Goal: Information Seeking & Learning: Learn about a topic

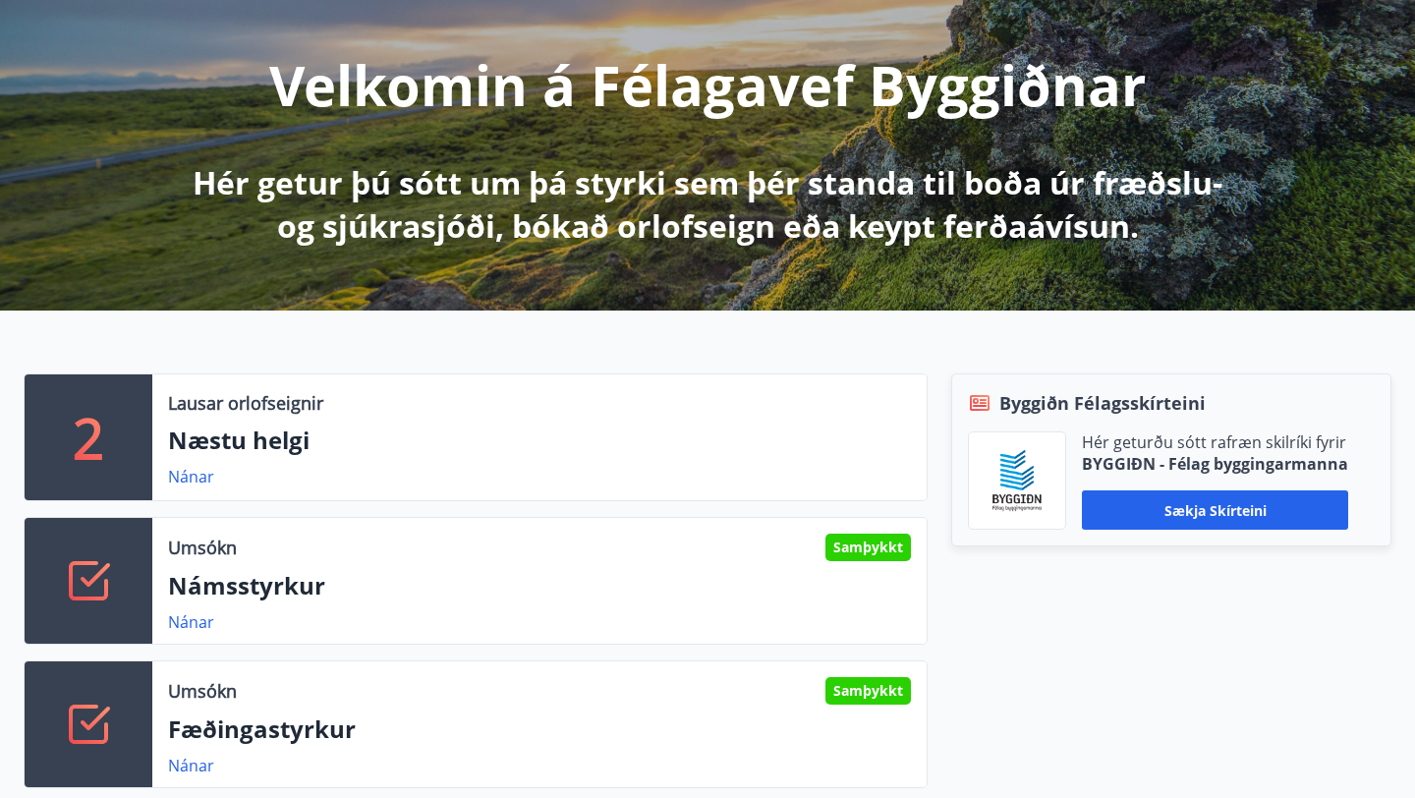
scroll to position [445, 0]
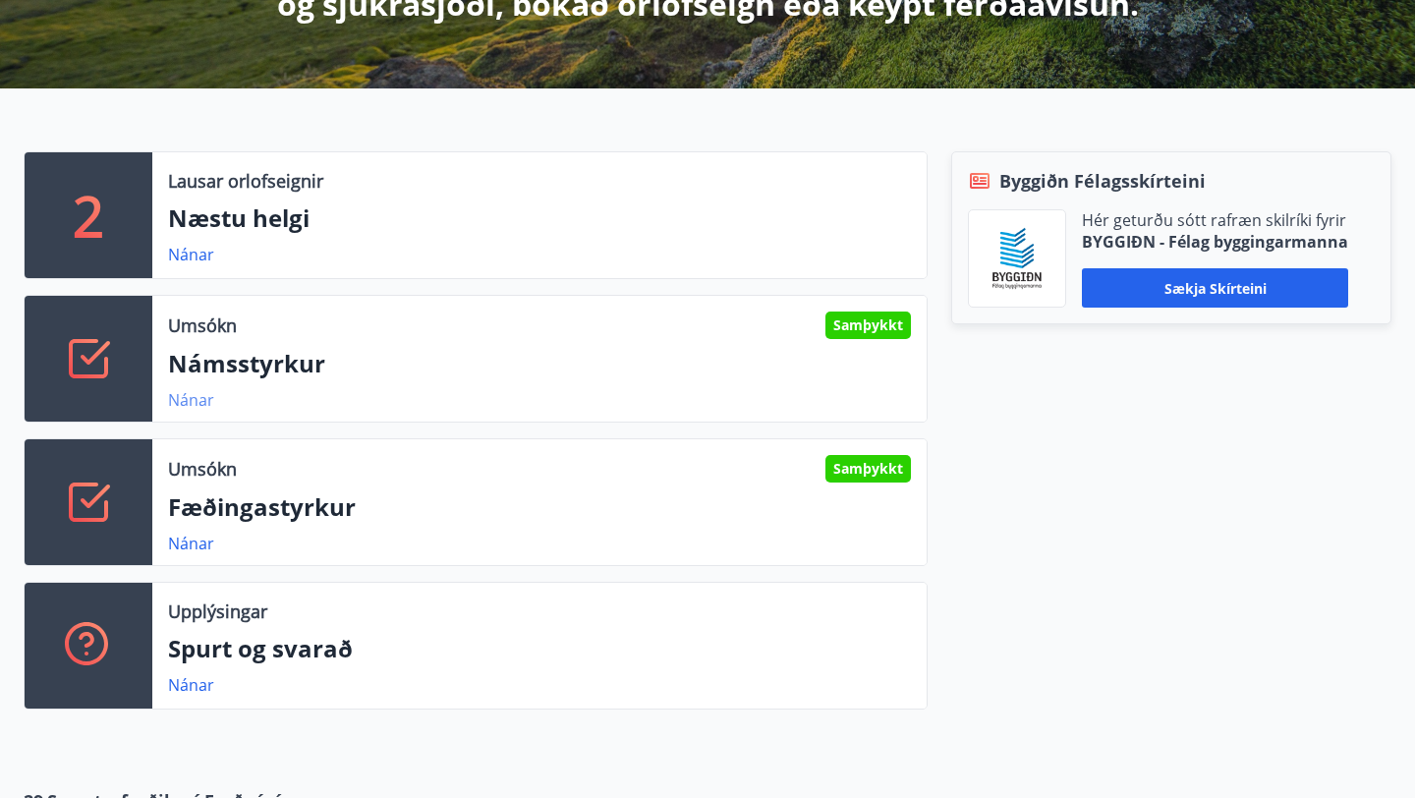
click at [179, 405] on link "Nánar" at bounding box center [191, 400] width 46 height 22
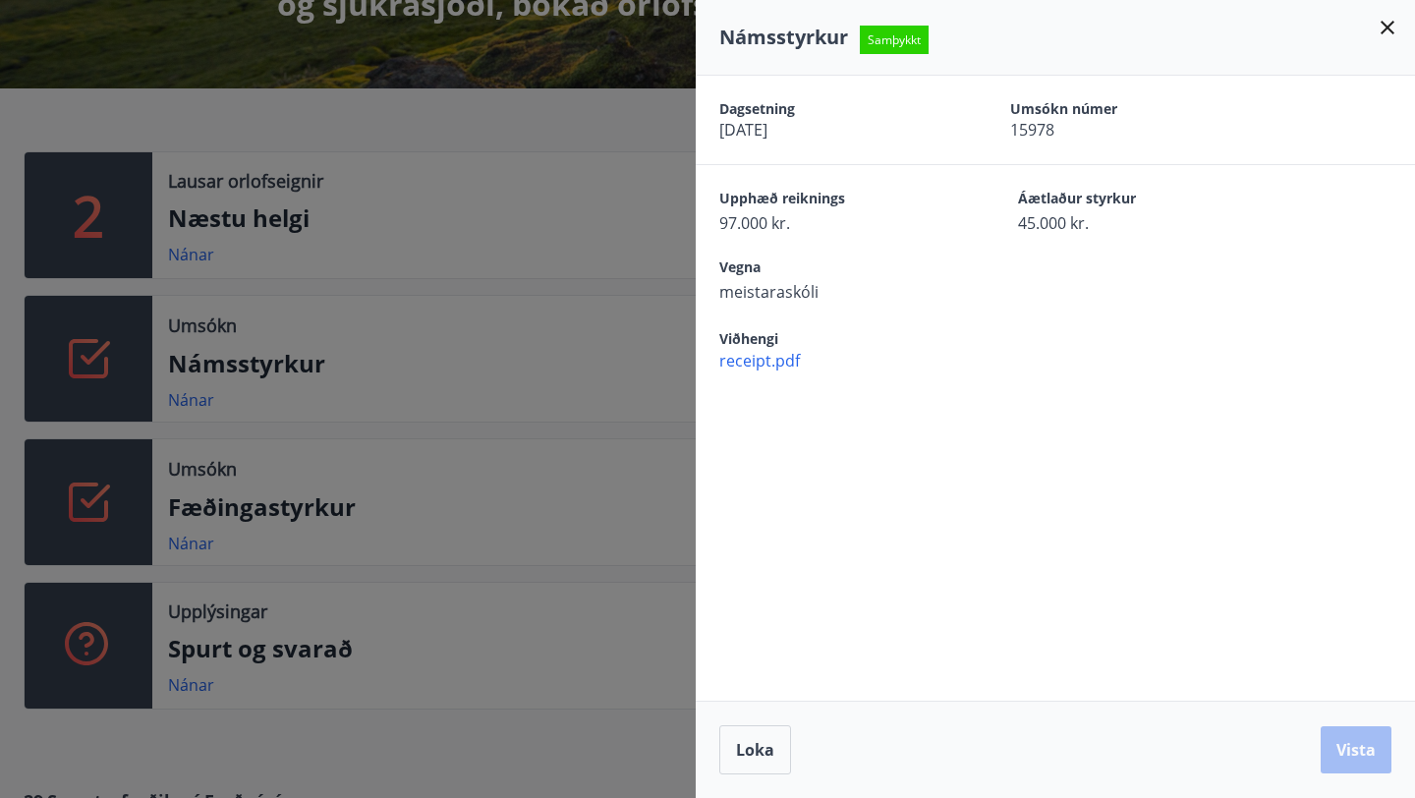
click at [188, 537] on div at bounding box center [707, 399] width 1415 height 798
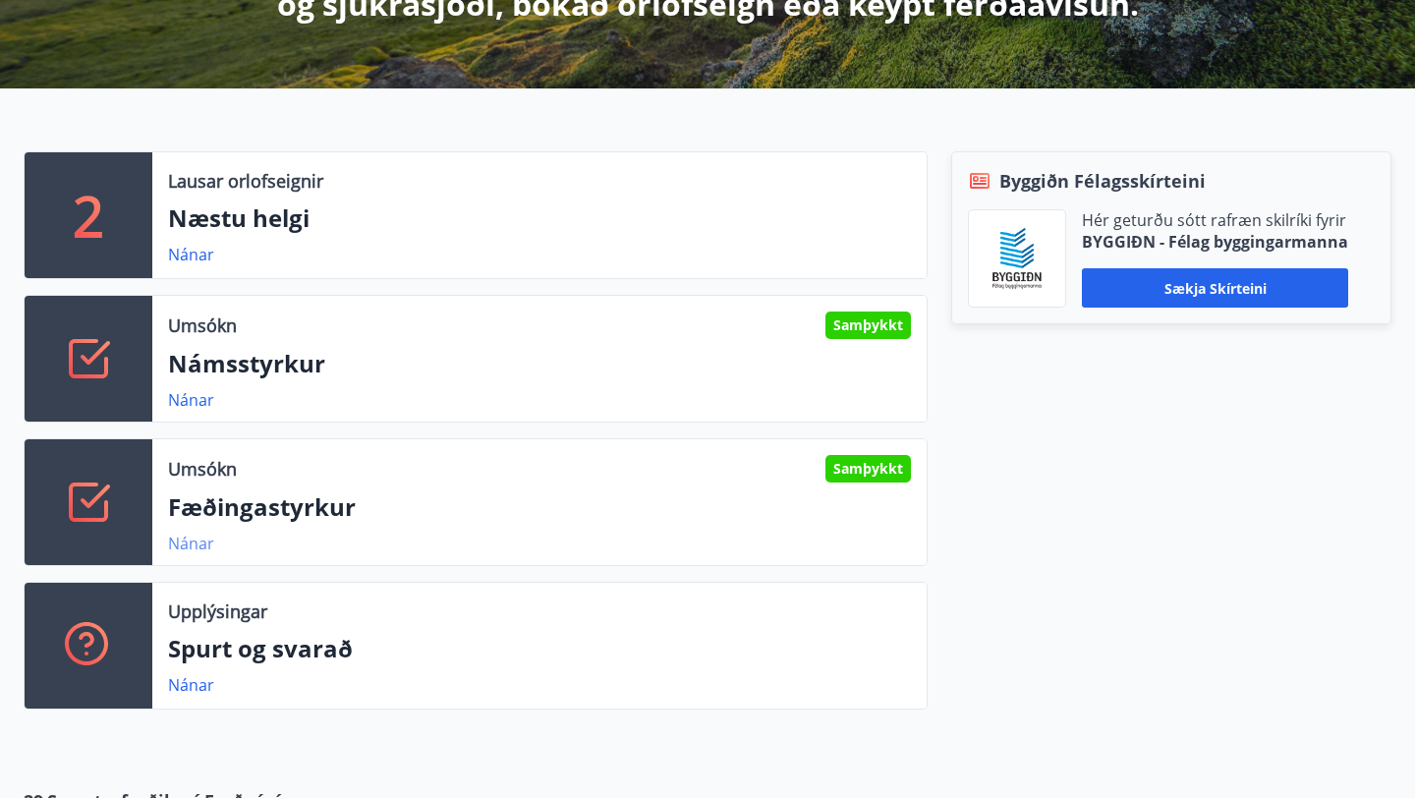
click at [188, 542] on link "Nánar" at bounding box center [191, 544] width 46 height 22
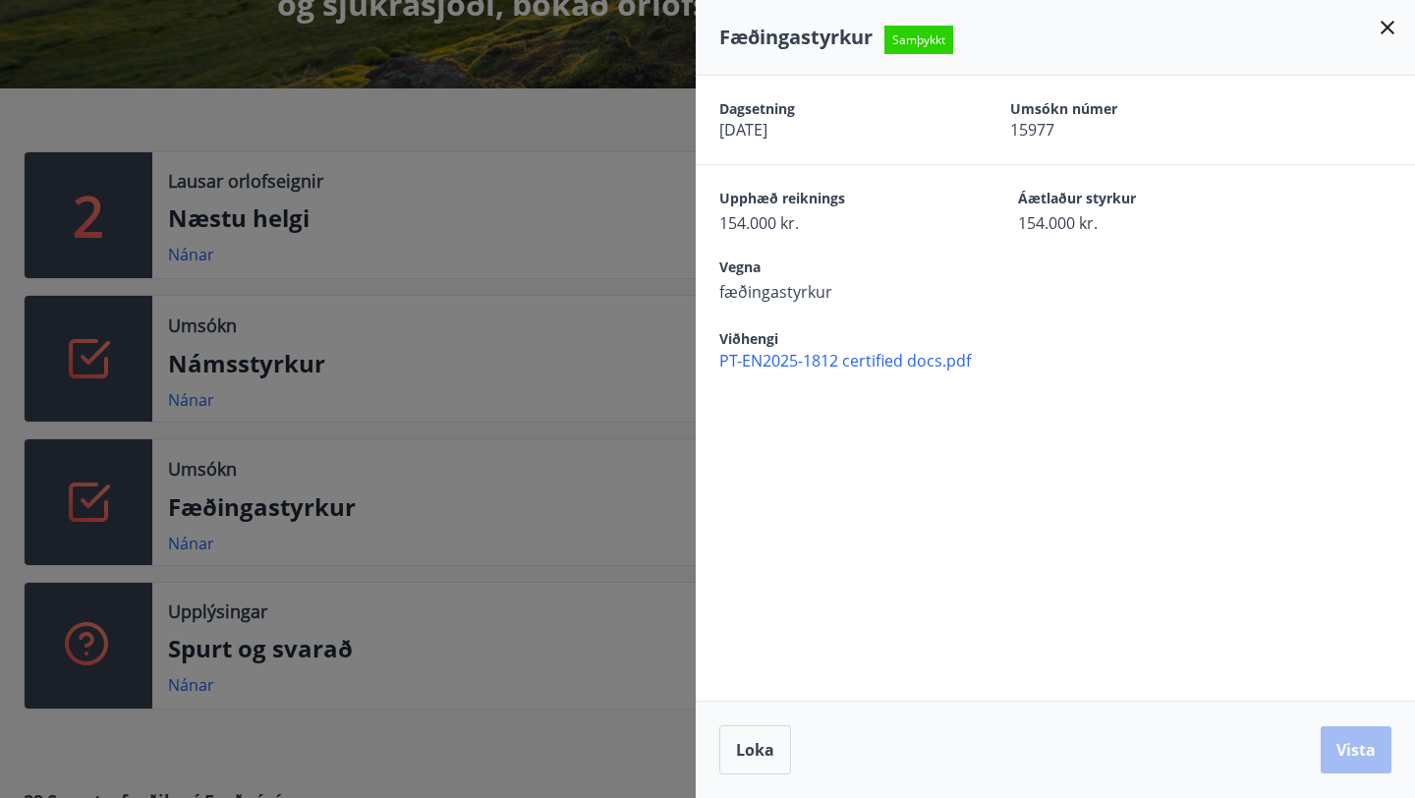
click at [149, 134] on div at bounding box center [707, 399] width 1415 height 798
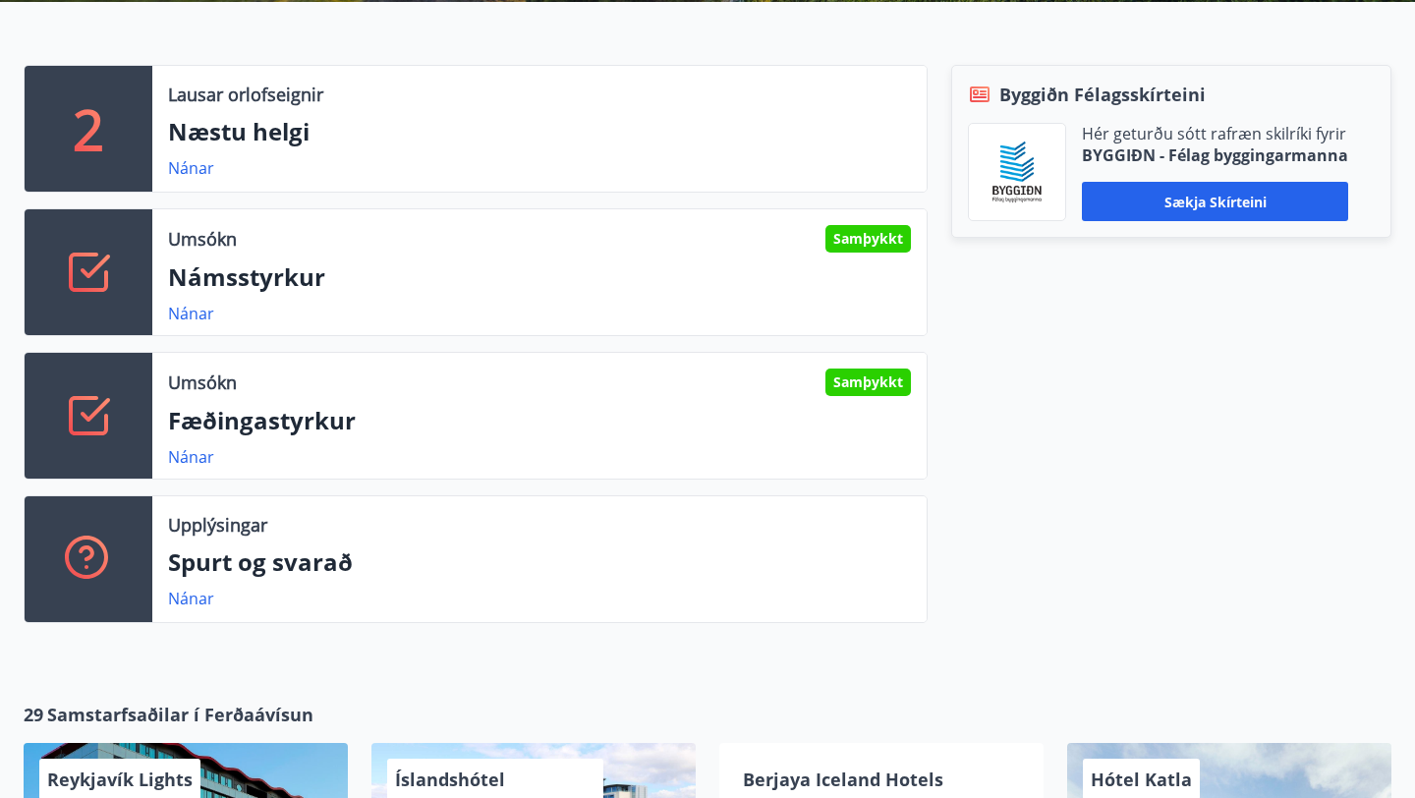
scroll to position [536, 0]
